Goal: Transaction & Acquisition: Subscribe to service/newsletter

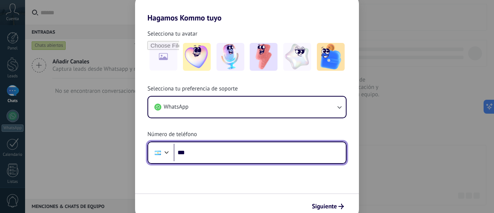
click at [213, 154] on input "***" at bounding box center [260, 153] width 172 height 18
type input "**********"
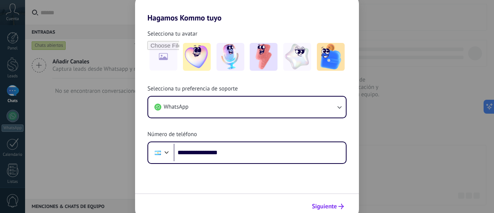
click at [318, 203] on span "Siguiente" at bounding box center [324, 205] width 25 height 5
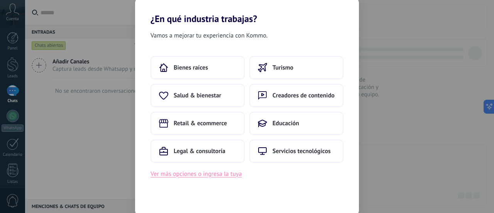
click at [213, 174] on button "Ver más opciones o ingresa la tuya" at bounding box center [196, 174] width 91 height 10
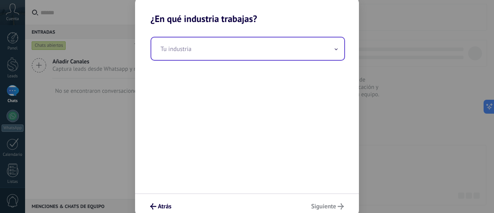
click at [281, 58] on input "text" at bounding box center [247, 48] width 193 height 22
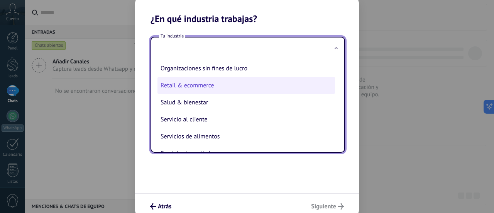
scroll to position [154, 0]
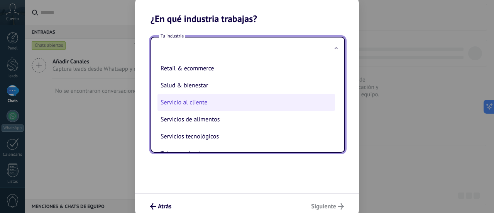
click at [215, 106] on li "Servicio al cliente" at bounding box center [246, 102] width 178 height 17
type input "**********"
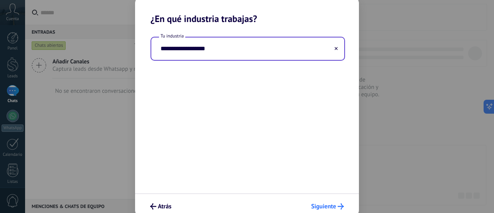
click at [325, 205] on span "Siguiente" at bounding box center [323, 205] width 25 height 5
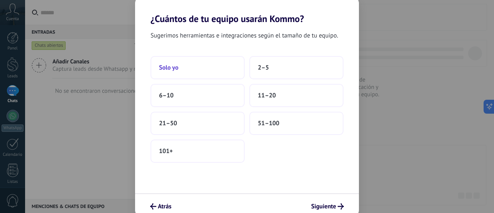
click at [204, 68] on button "Solo yo" at bounding box center [198, 67] width 94 height 23
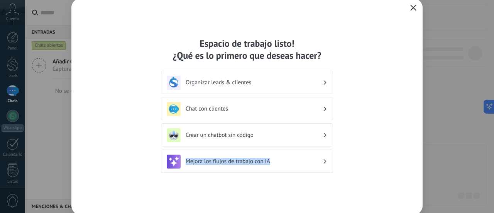
drag, startPoint x: 274, startPoint y: 162, endPoint x: 185, endPoint y: 162, distance: 88.8
click at [186, 162] on h3 "Mejora los flujos de trabajo con IA" at bounding box center [254, 160] width 137 height 7
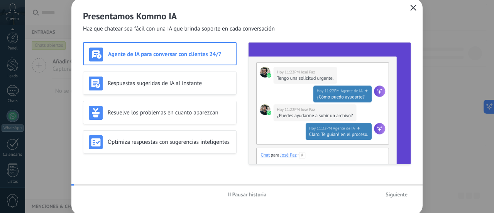
scroll to position [108, 0]
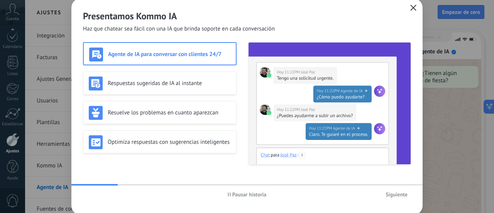
click at [247, 193] on span "Pausar historia" at bounding box center [249, 193] width 34 height 5
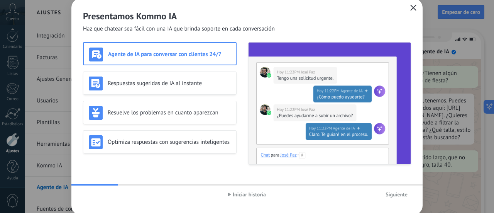
click at [259, 191] on span "Iniciar historia" at bounding box center [249, 193] width 33 height 5
click at [401, 195] on span "Siguiente" at bounding box center [397, 193] width 22 height 5
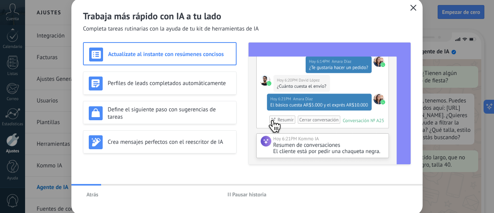
click at [413, 8] on use "button" at bounding box center [414, 8] width 6 height 6
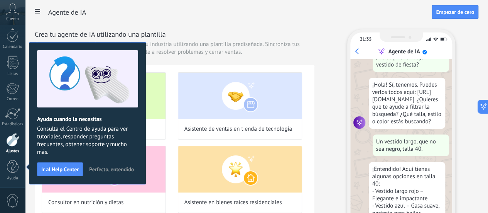
click at [111, 171] on span "Perfecto, entendido" at bounding box center [111, 168] width 45 height 5
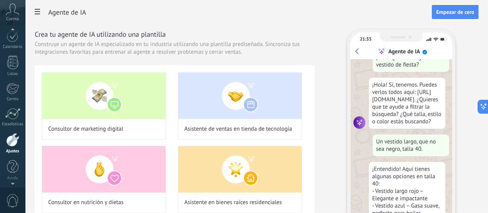
scroll to position [102, 0]
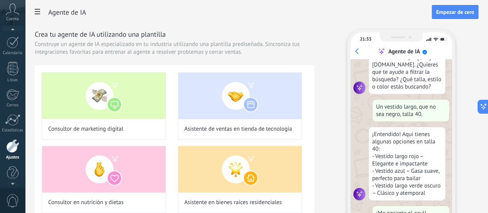
click at [12, 11] on icon at bounding box center [13, 9] width 14 height 12
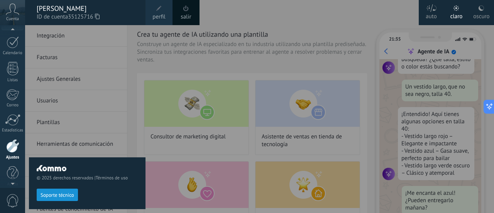
scroll to position [81, 0]
click at [128, 59] on div "© 2025 derechos reservados | Términos de uso Soporte técnico" at bounding box center [87, 119] width 117 height 188
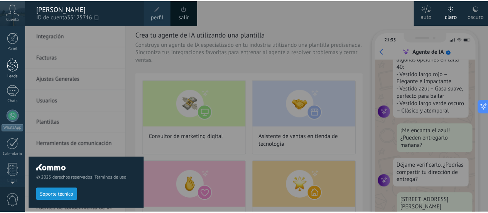
scroll to position [144, 0]
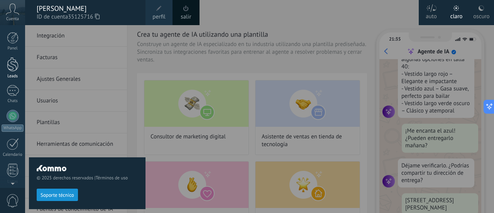
click at [14, 67] on div at bounding box center [13, 64] width 12 height 14
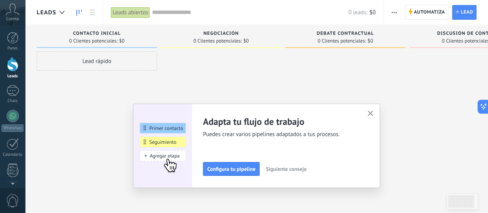
click at [374, 112] on icon "button" at bounding box center [371, 113] width 6 height 6
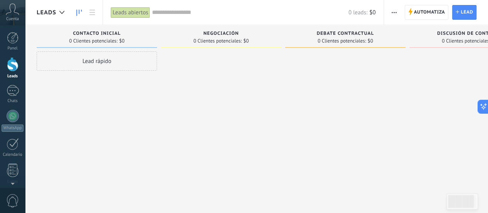
click at [70, 12] on div "Leads" at bounding box center [55, 12] width 36 height 25
click at [63, 12] on use at bounding box center [61, 12] width 5 height 3
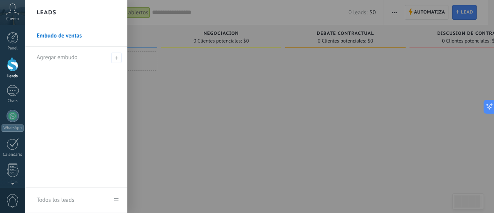
click at [167, 111] on div at bounding box center [272, 106] width 494 height 213
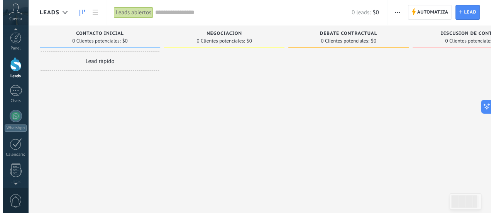
scroll to position [10, 0]
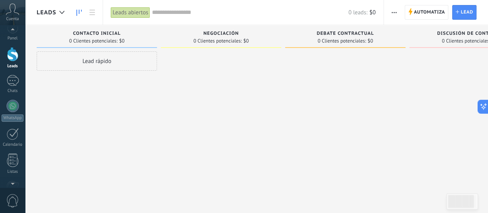
click at [11, 198] on span "0" at bounding box center [12, 201] width 13 height 14
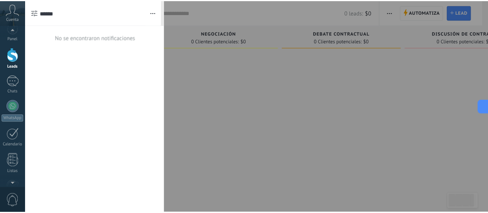
scroll to position [0, 0]
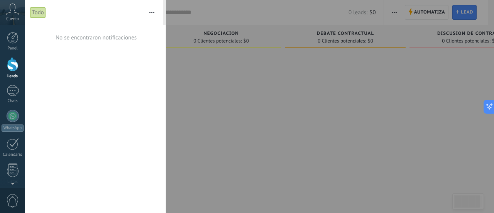
click at [188, 69] on div at bounding box center [247, 106] width 494 height 213
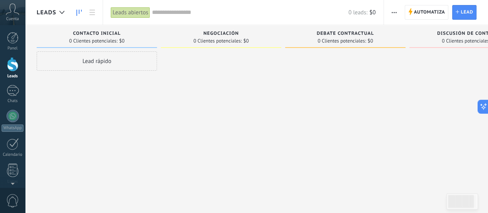
click at [14, 11] on icon at bounding box center [13, 9] width 14 height 12
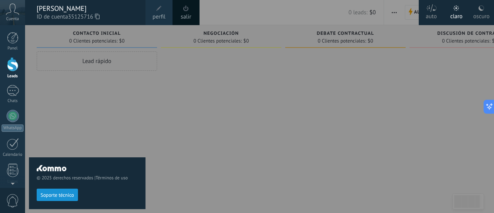
click at [377, 64] on div at bounding box center [272, 106] width 494 height 213
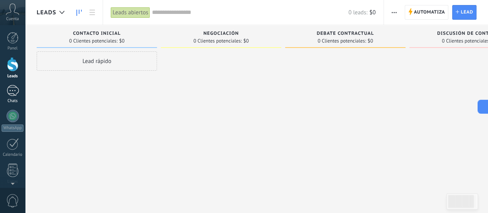
click at [15, 93] on div at bounding box center [13, 90] width 12 height 11
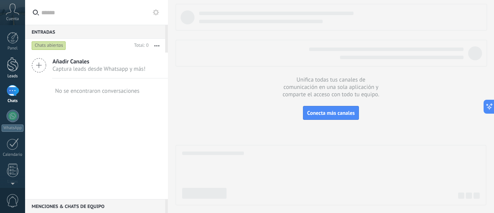
click at [12, 68] on div at bounding box center [13, 64] width 12 height 14
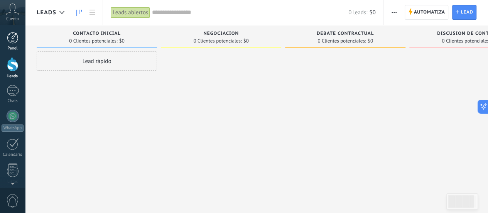
click at [8, 38] on div at bounding box center [13, 38] width 12 height 12
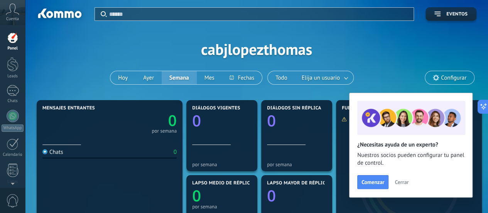
click at [404, 181] on span "Cerrar" at bounding box center [402, 181] width 14 height 5
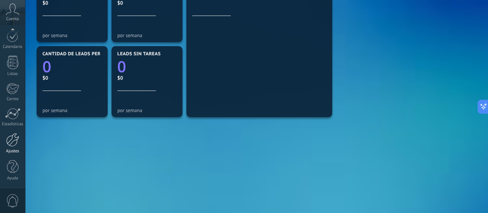
scroll to position [283, 0]
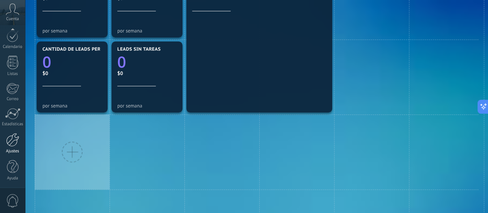
click at [15, 141] on div at bounding box center [12, 140] width 13 height 14
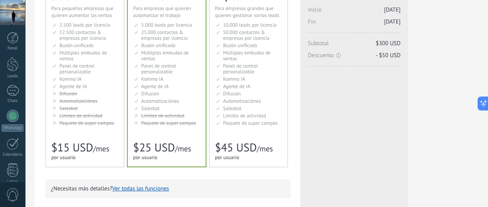
scroll to position [77, 0]
drag, startPoint x: 160, startPoint y: 149, endPoint x: 200, endPoint y: 147, distance: 40.2
click at [109, 147] on div "$15 USD /month /month /mes /个月 /mês" at bounding box center [80, 147] width 58 height 9
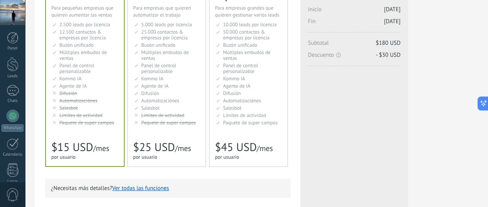
click at [109, 148] on span "/mes" at bounding box center [101, 148] width 16 height 10
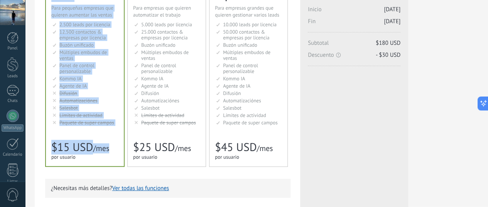
drag, startPoint x: 209, startPoint y: 151, endPoint x: 142, endPoint y: 147, distance: 67.2
click at [144, 147] on div "Detalles del plan Tu prueba gratuita con licencias ilimitadas y 10 GB de almace…" at bounding box center [168, 160] width 266 height 425
click at [93, 149] on span "$15 USD" at bounding box center [72, 147] width 42 height 15
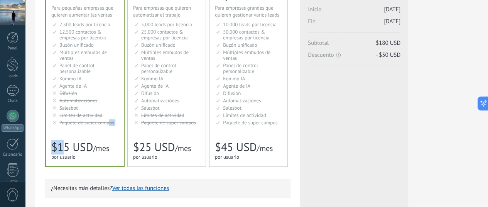
drag, startPoint x: 211, startPoint y: 150, endPoint x: 164, endPoint y: 150, distance: 47.9
click at [124, 150] on div "Básico Для увеличения продаж в малом бизнесе For small businesses that want to …" at bounding box center [85, 77] width 78 height 177
drag, startPoint x: 166, startPoint y: 149, endPoint x: 170, endPoint y: 149, distance: 4.6
click at [93, 149] on span "$15 USD" at bounding box center [72, 147] width 42 height 15
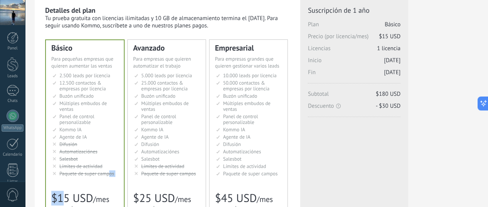
scroll to position [39, 0]
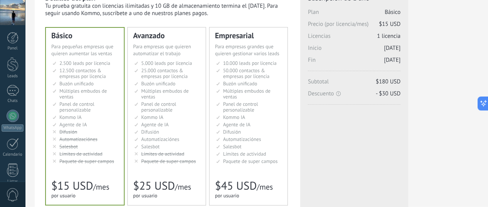
click at [175, 182] on span "$25 USD" at bounding box center [154, 185] width 42 height 15
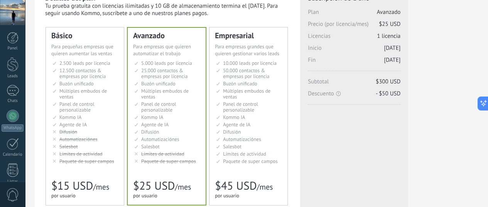
click at [118, 141] on li "Автоматизация Automations Automatizaciónes Google Analytics和网站集成 Automaçãoes Ot…" at bounding box center [85, 139] width 66 height 6
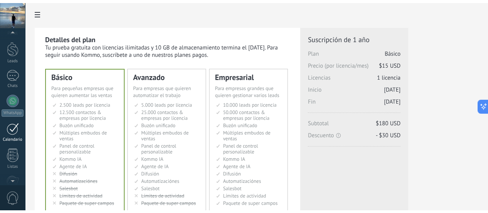
scroll to position [0, 0]
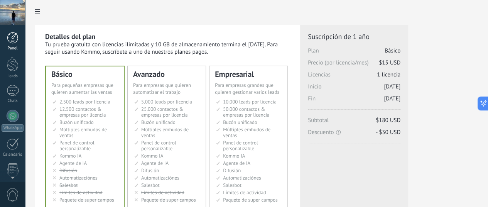
click at [10, 41] on div at bounding box center [13, 38] width 12 height 12
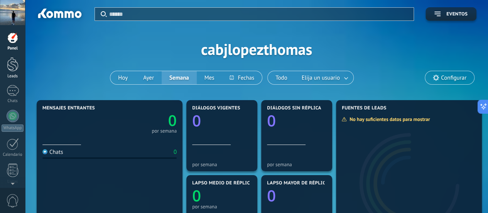
click at [17, 69] on div at bounding box center [13, 64] width 12 height 14
